Goal: Navigation & Orientation: Find specific page/section

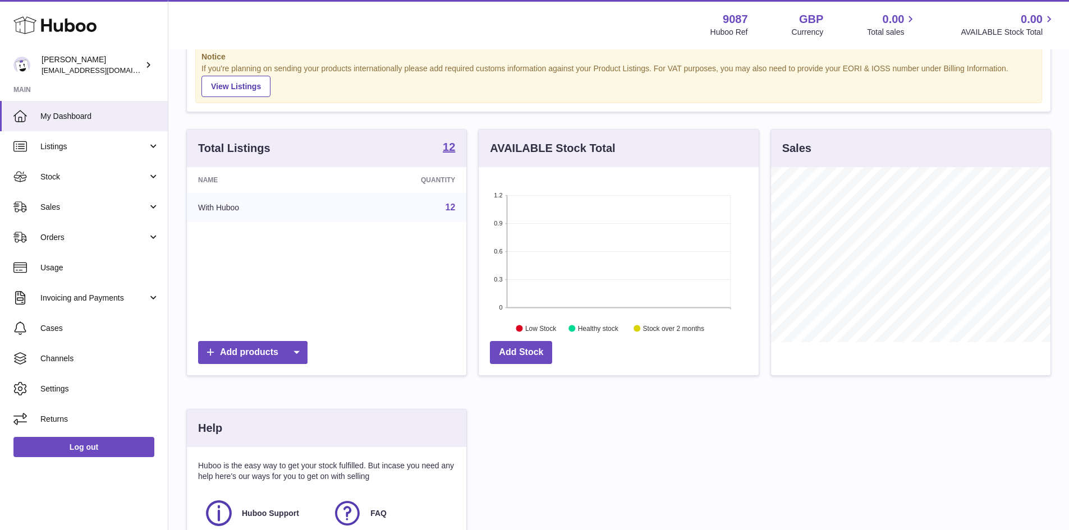
scroll to position [112, 0]
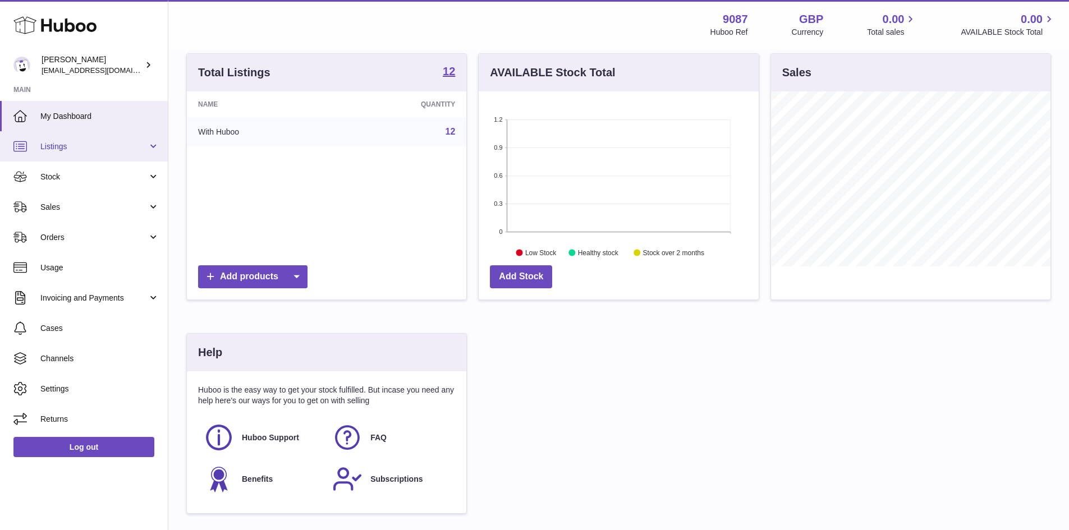
click at [146, 147] on span "Listings" at bounding box center [93, 146] width 107 height 11
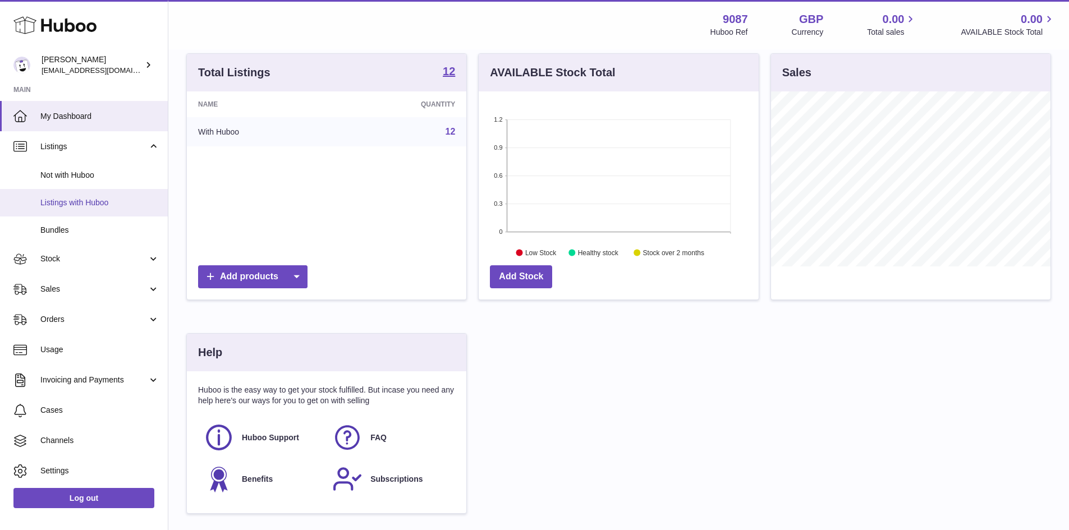
click at [109, 201] on span "Listings with Huboo" at bounding box center [99, 202] width 119 height 11
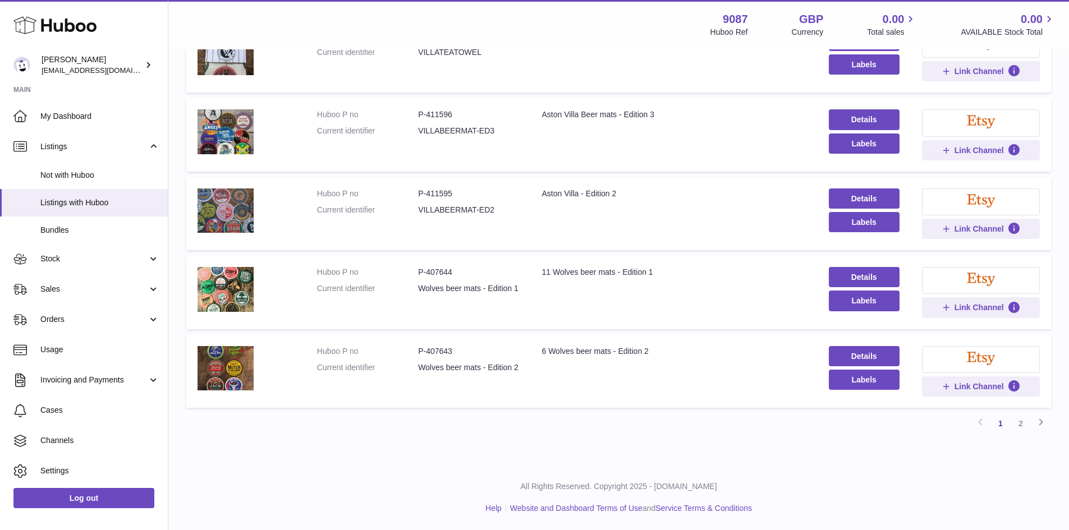
scroll to position [611, 0]
click at [1019, 422] on link "2" at bounding box center [1020, 423] width 20 height 20
